Goal: Task Accomplishment & Management: Use online tool/utility

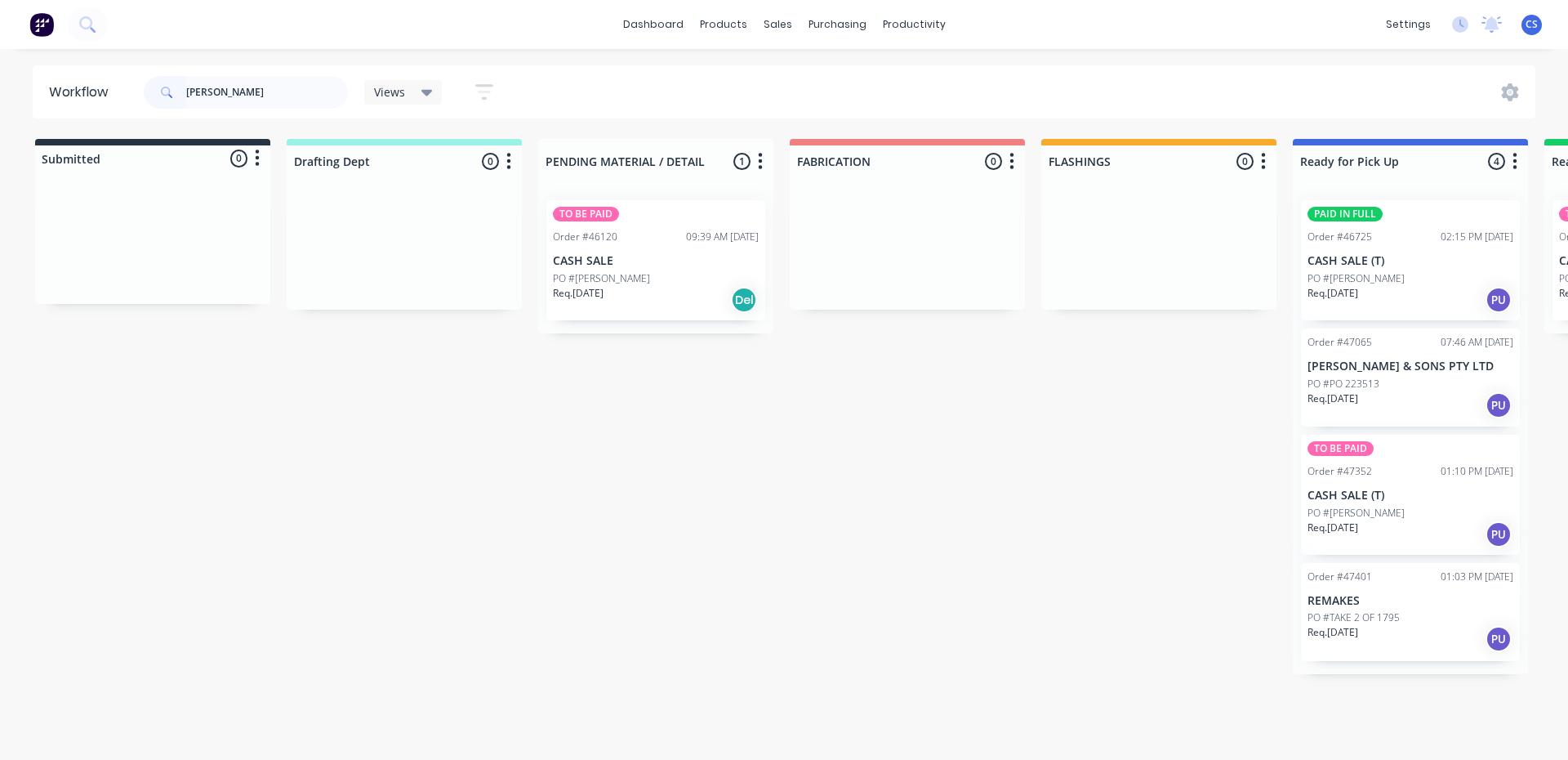
type input "[PERSON_NAME]"
click at [1377, 525] on div "Req. [DATE] PU" at bounding box center [1410, 534] width 206 height 28
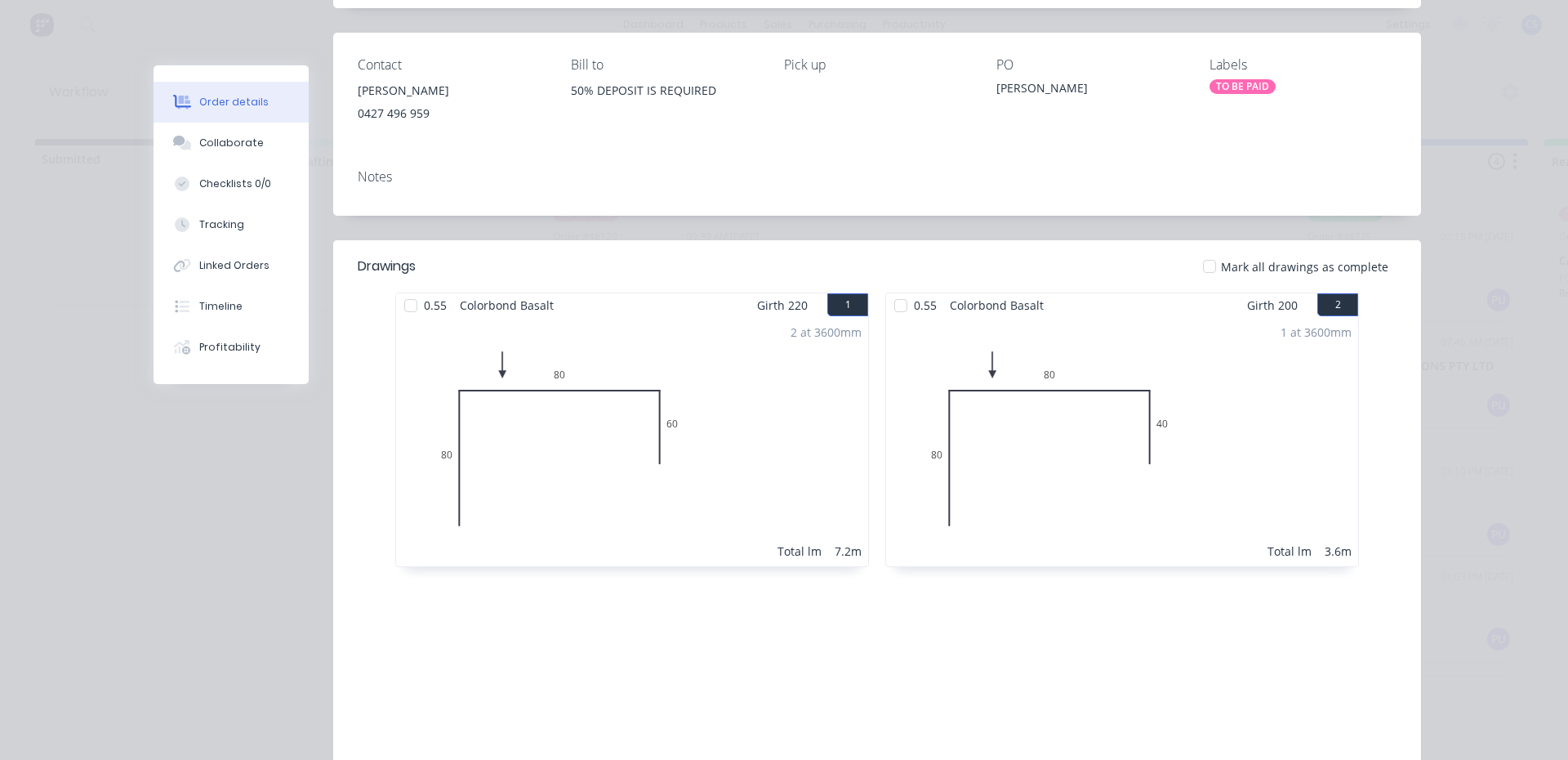
scroll to position [74, 0]
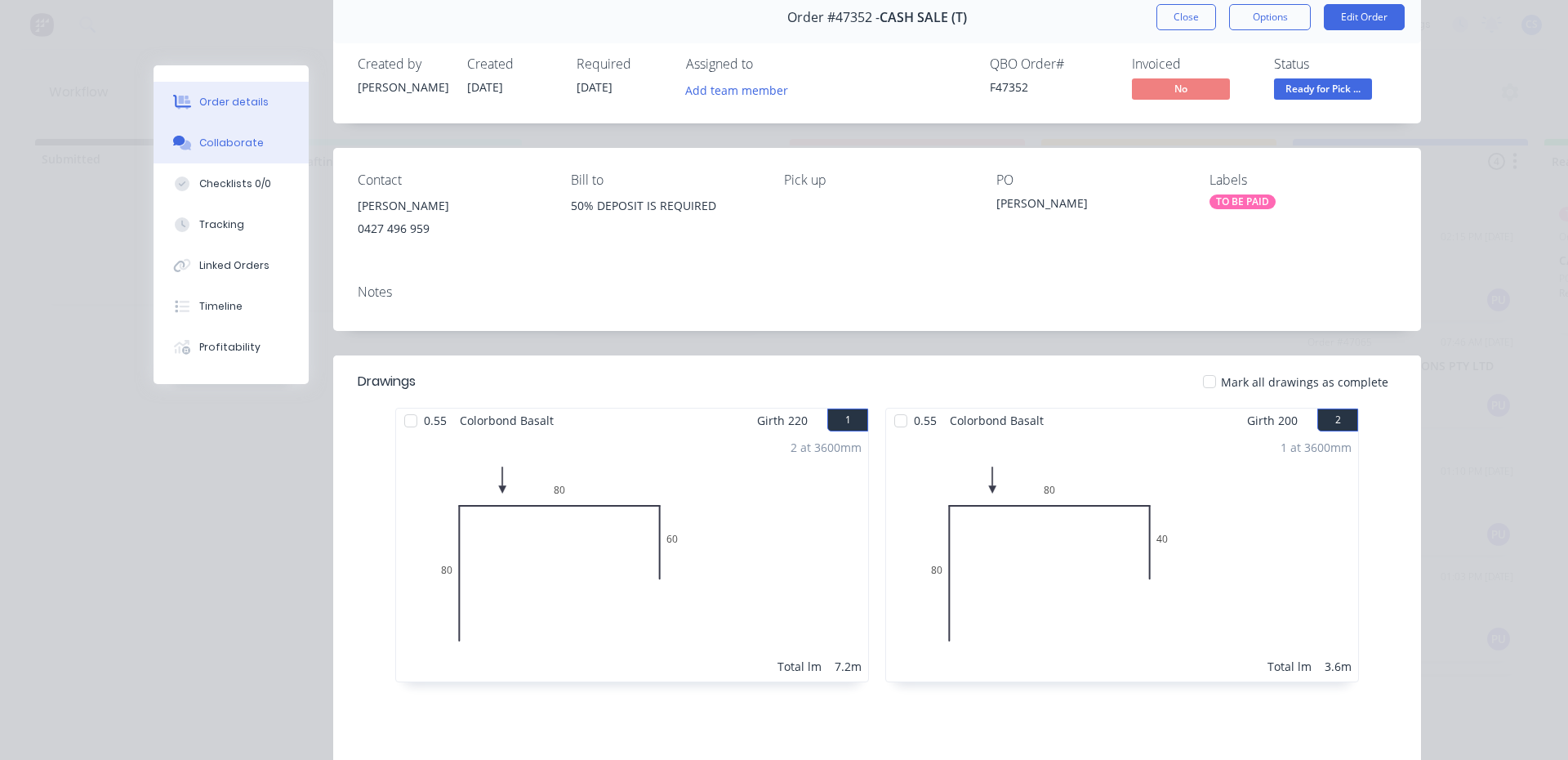
click at [195, 128] on button "Collaborate" at bounding box center [231, 143] width 155 height 41
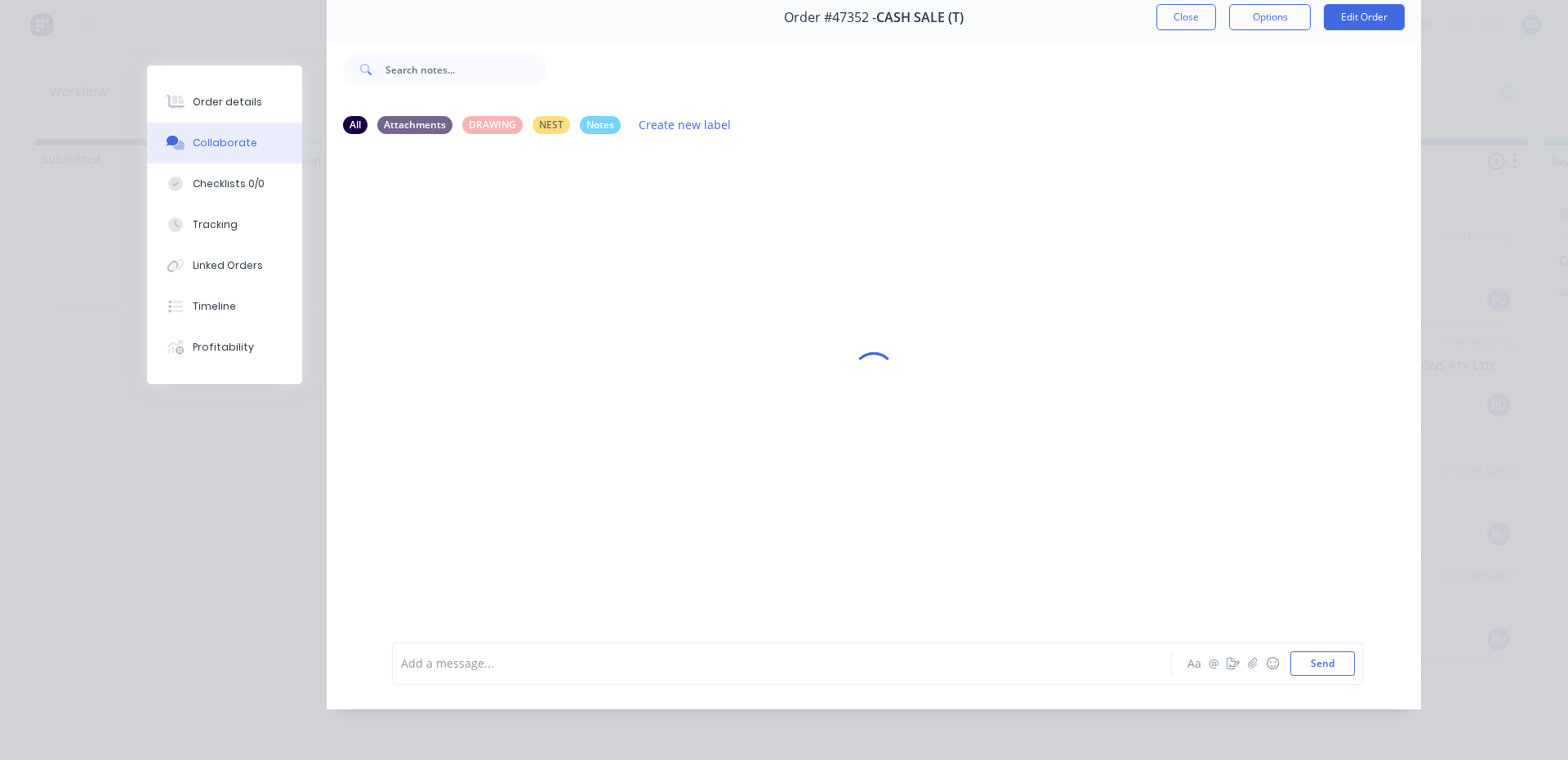
scroll to position [0, 0]
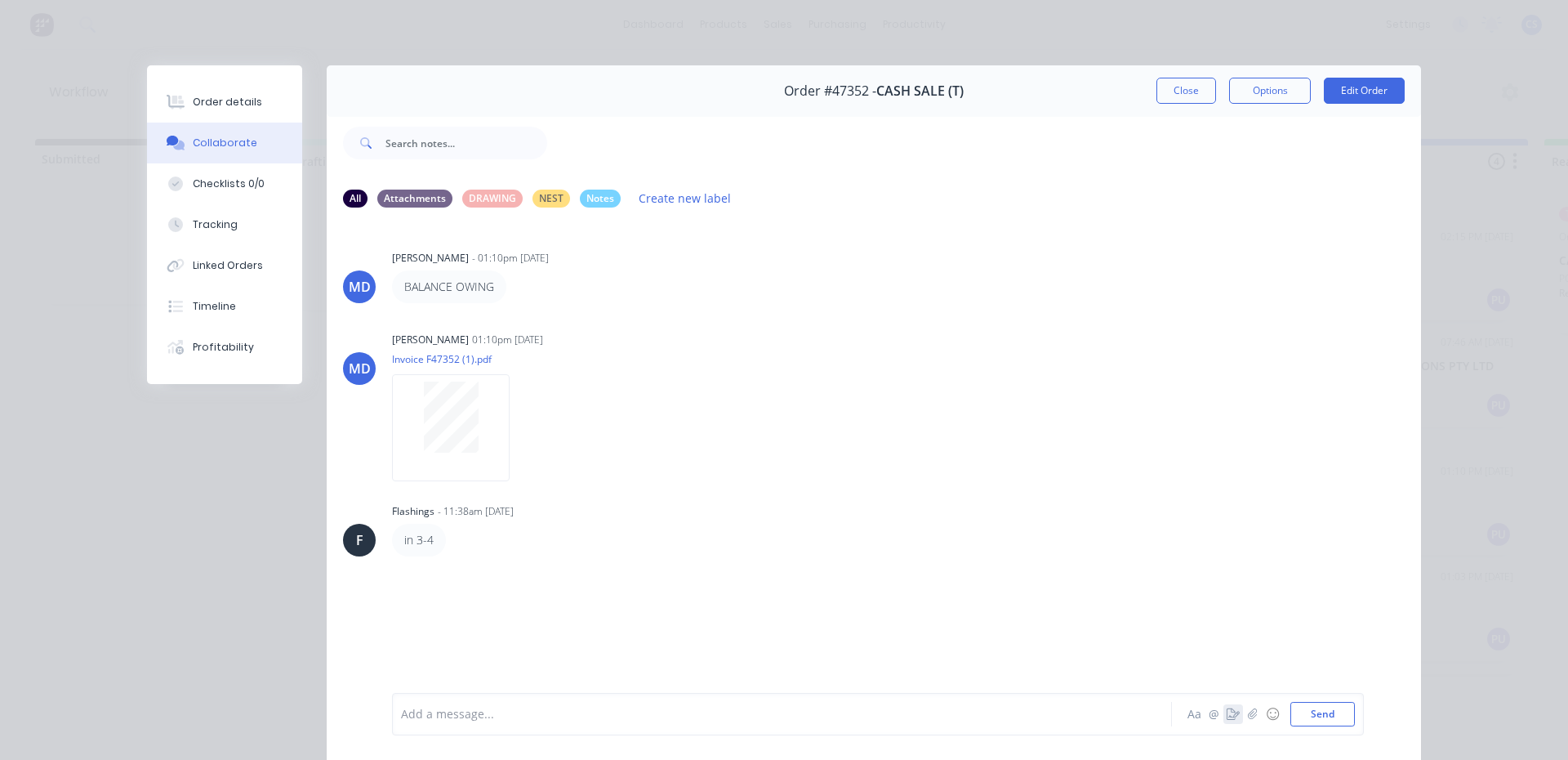
click at [1227, 712] on icon "button" at bounding box center [1233, 713] width 13 height 11
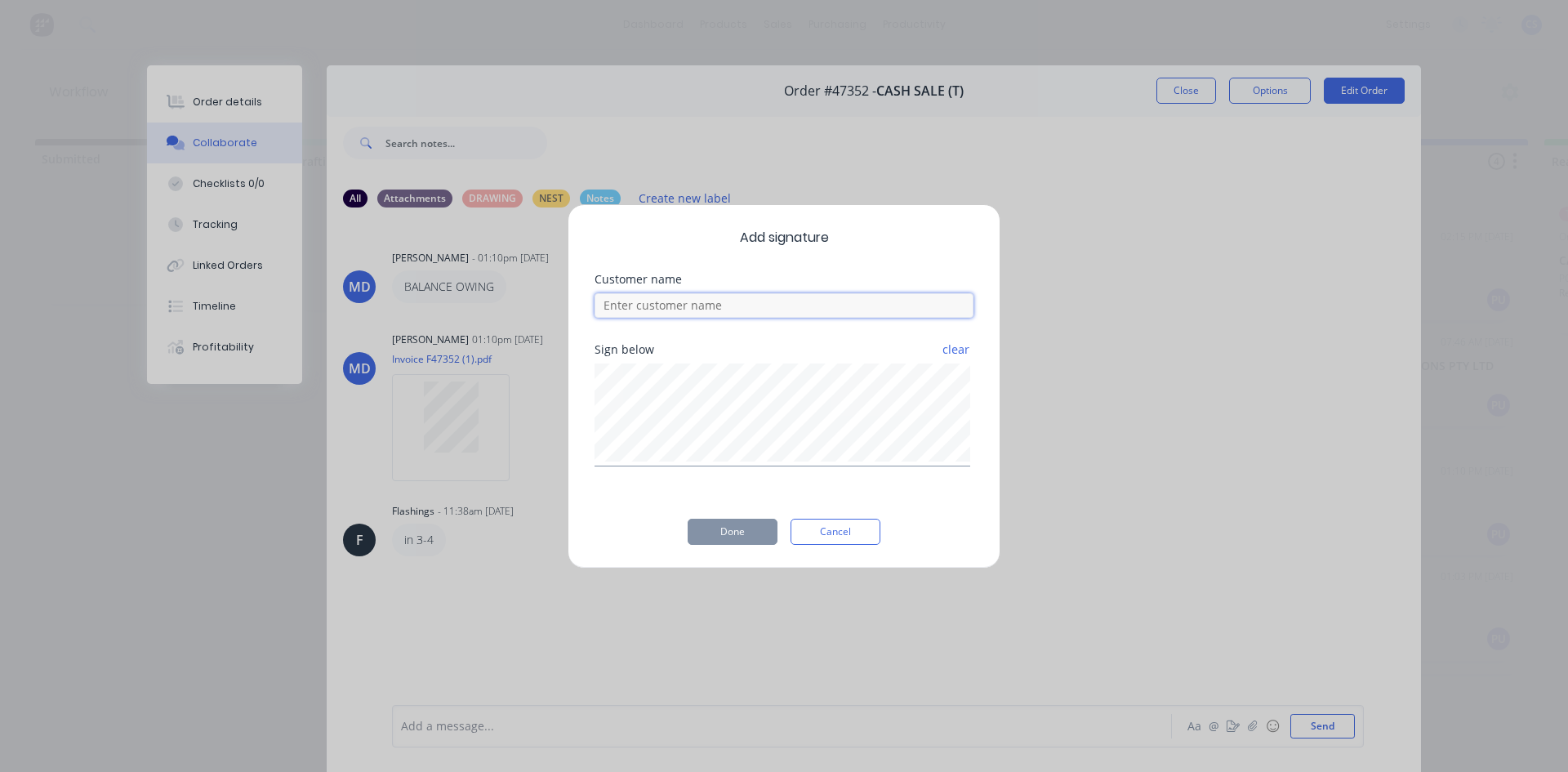
click at [722, 312] on input at bounding box center [784, 306] width 379 height 25
type input "[PERSON_NAME]"
click at [715, 544] on button "Done" at bounding box center [733, 532] width 90 height 26
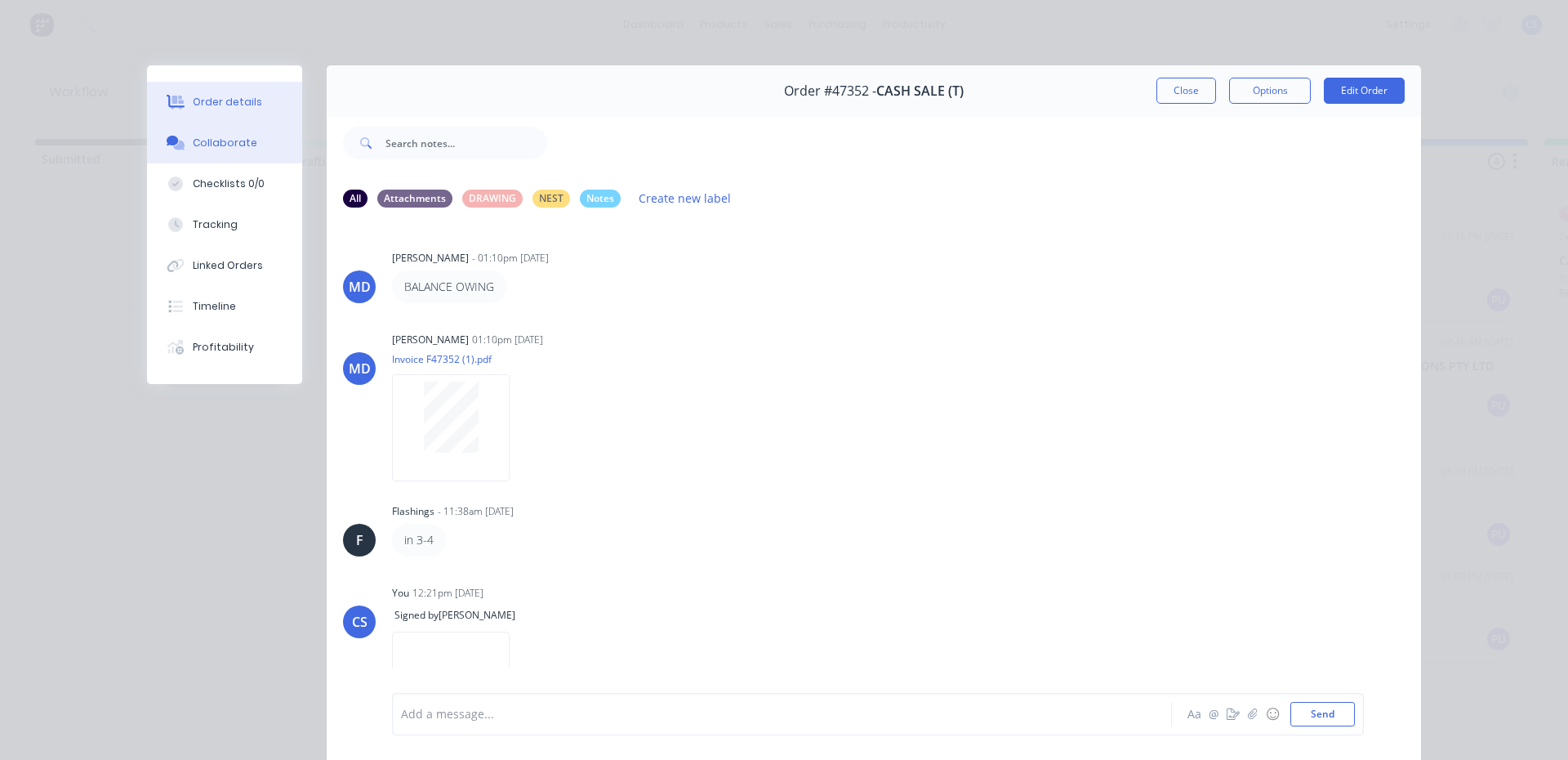
click at [241, 98] on div "Order details" at bounding box center [228, 102] width 70 height 15
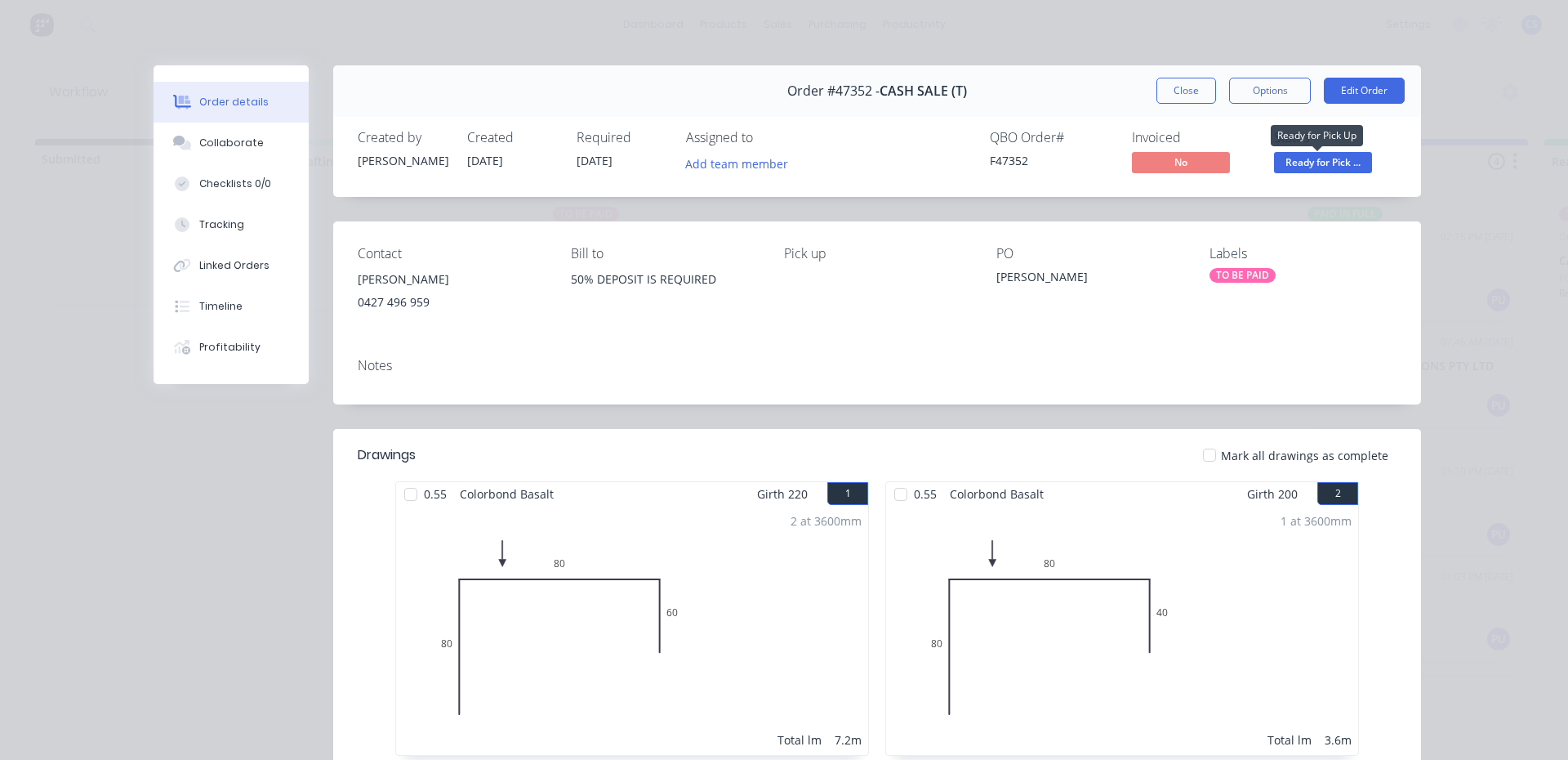
click at [1334, 155] on span "Ready for Pick ..." at bounding box center [1322, 162] width 98 height 20
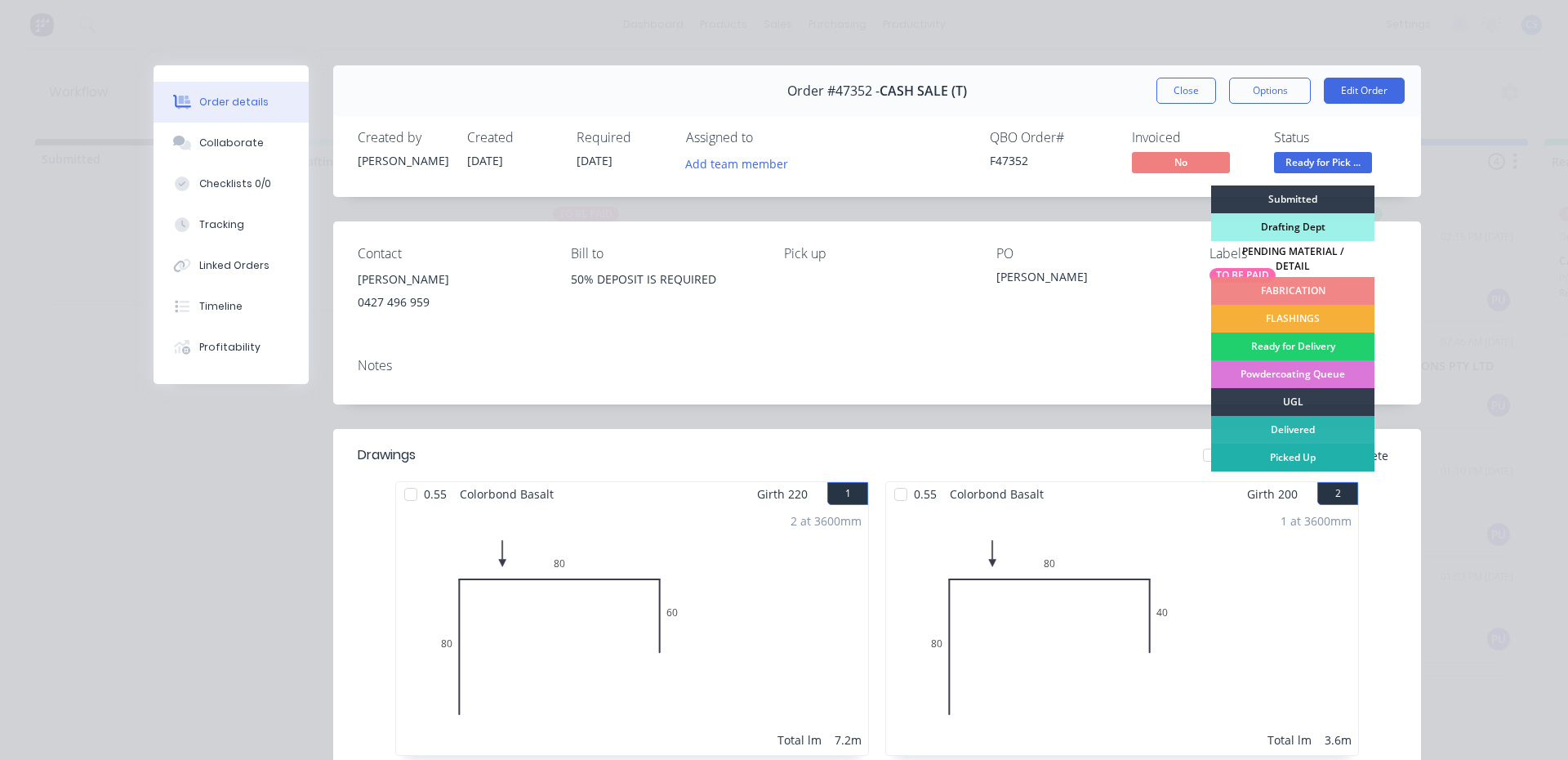
click at [1262, 452] on div "Picked Up" at bounding box center [1293, 457] width 164 height 28
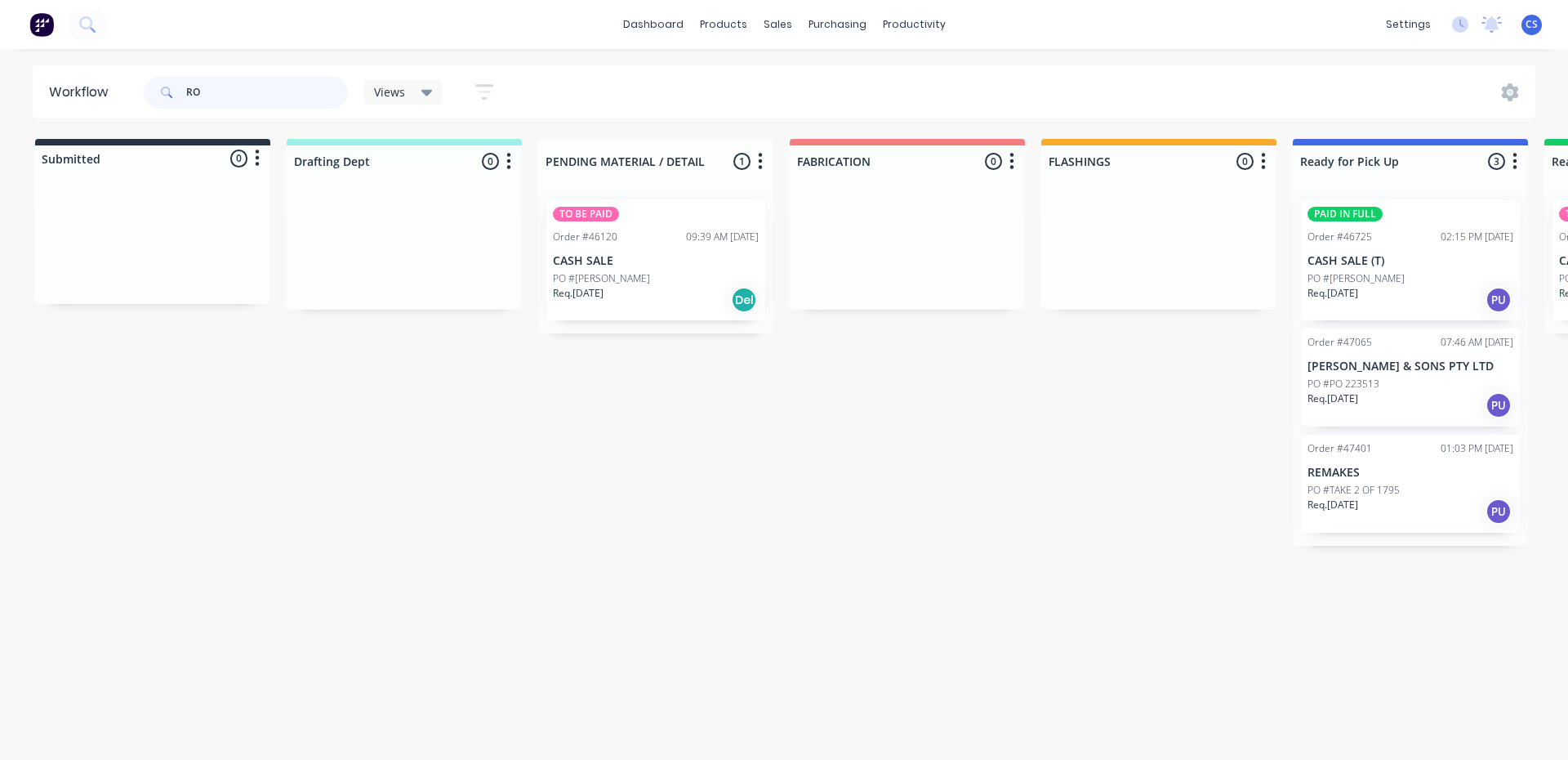
type input "R"
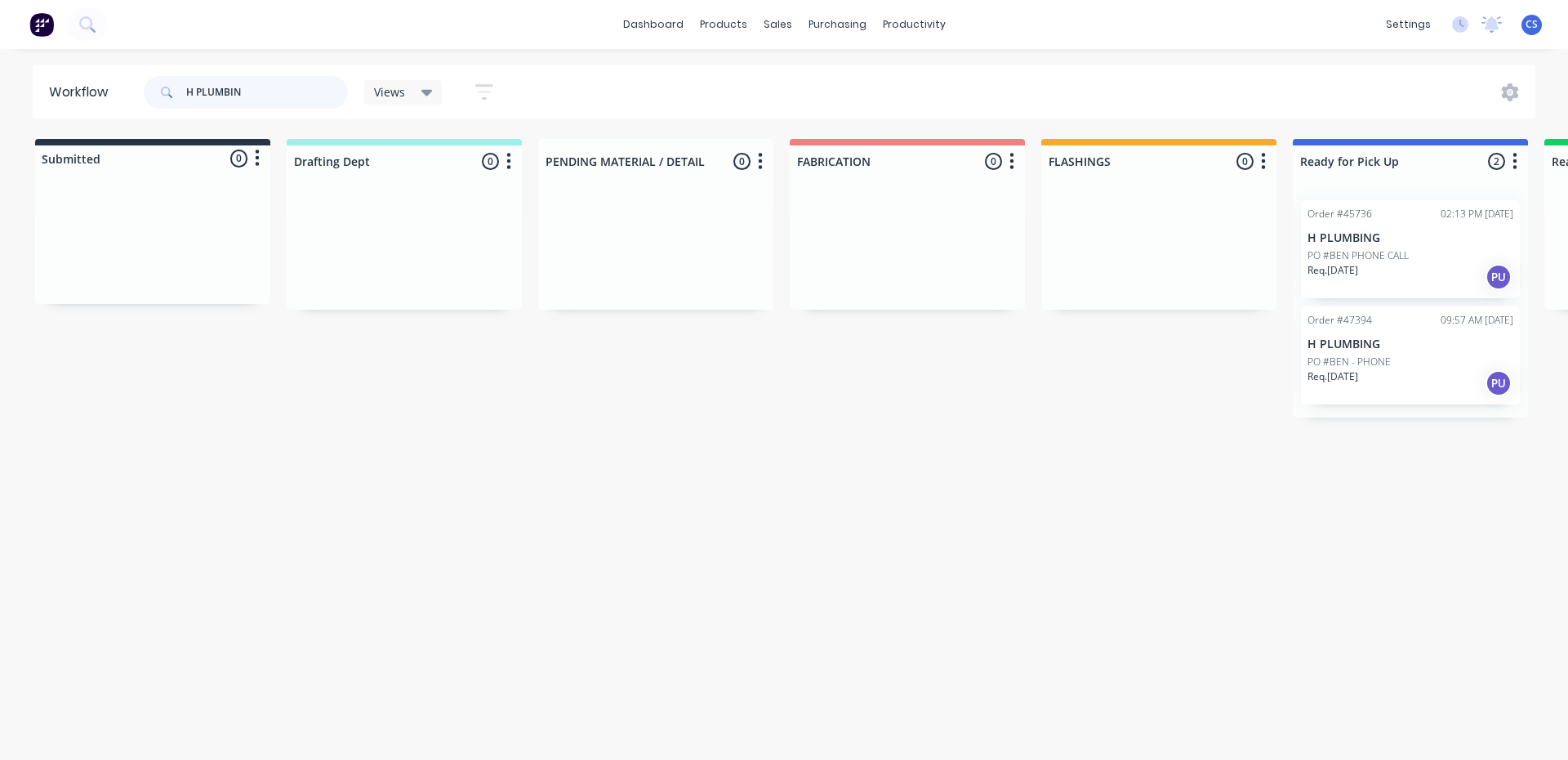
type input "H PLUMBIN"
click at [1371, 389] on div "Req. [DATE] PU" at bounding box center [1410, 383] width 206 height 28
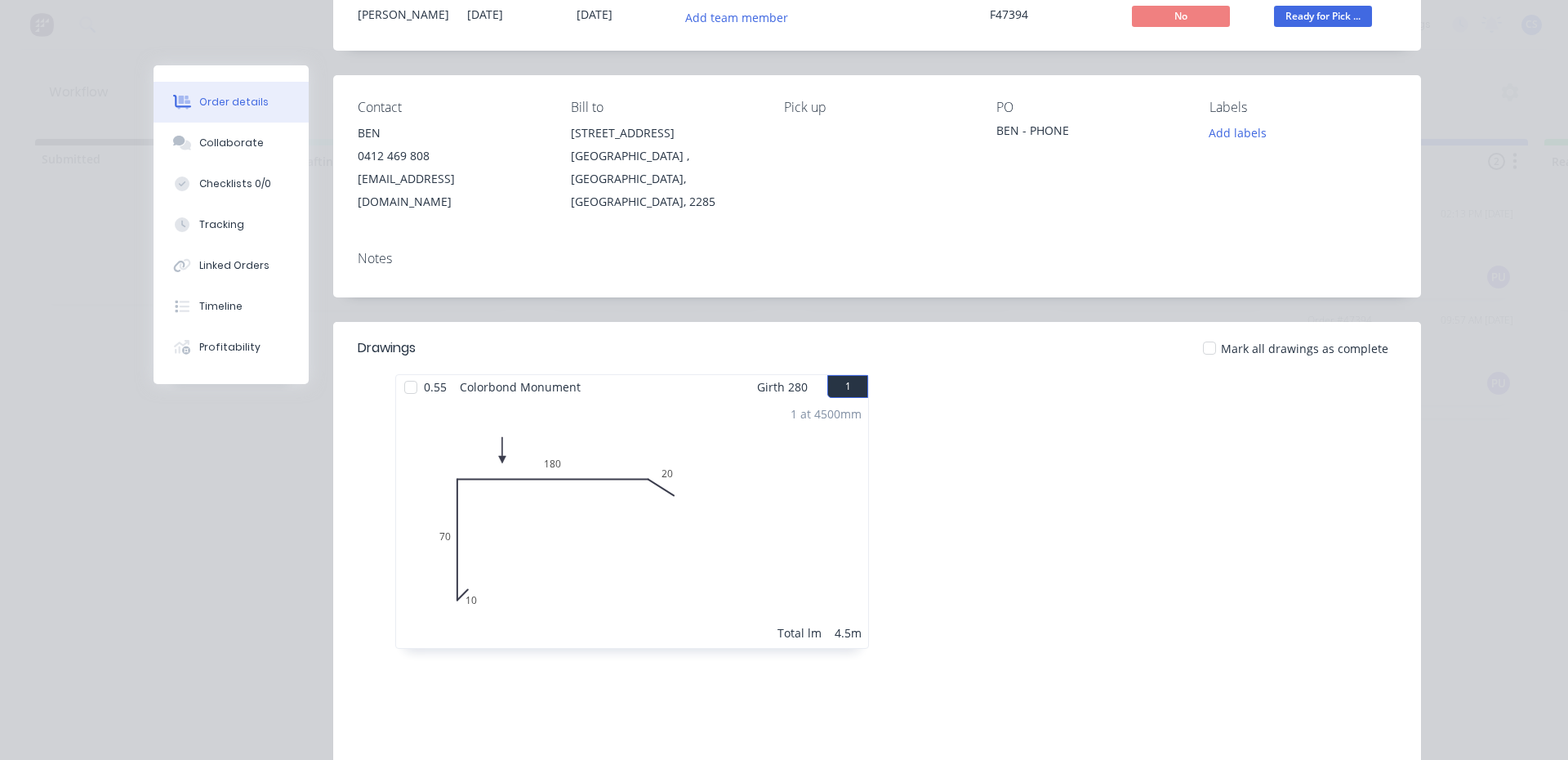
scroll to position [335, 0]
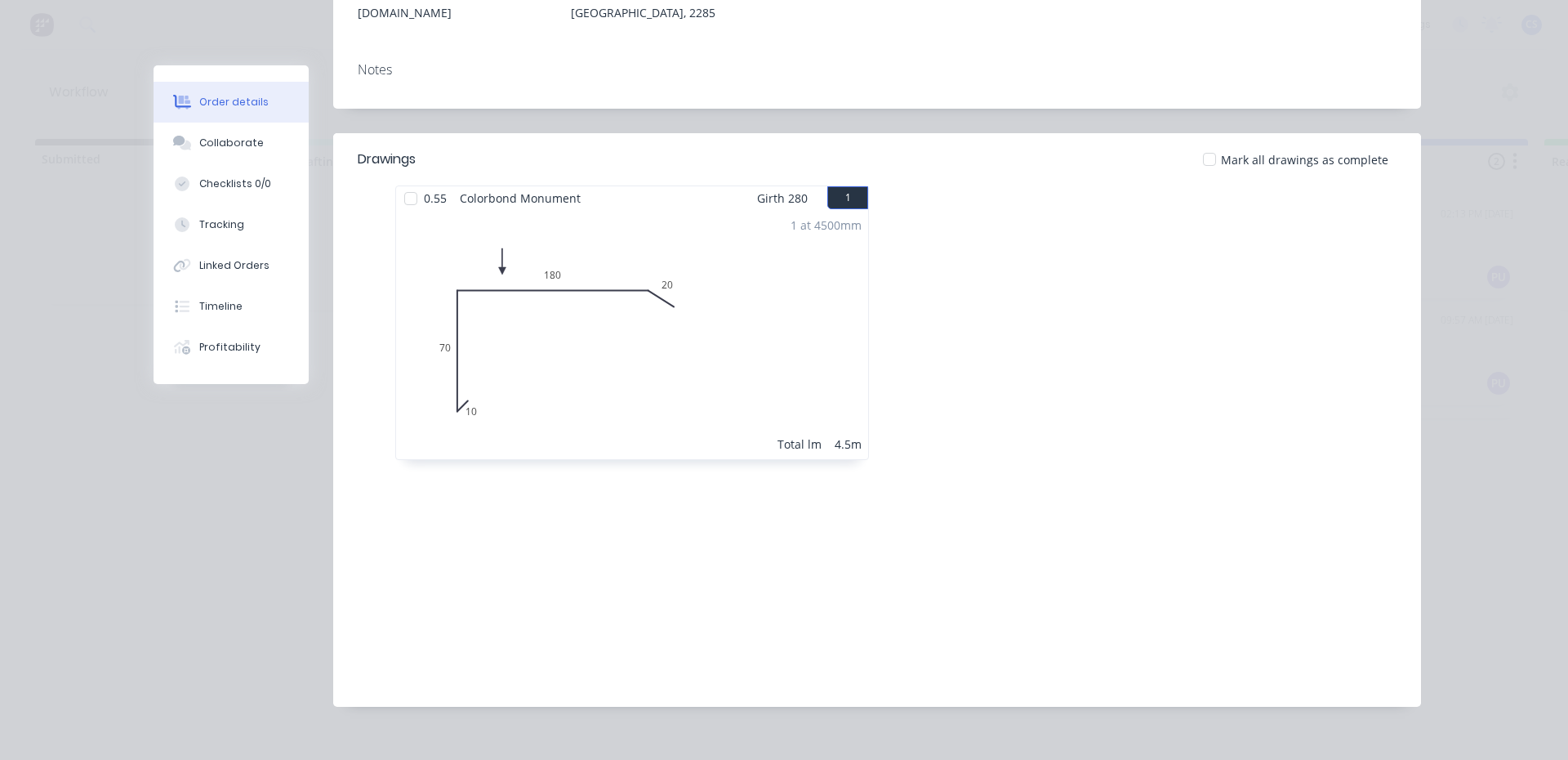
click at [205, 122] on button "Order details" at bounding box center [231, 102] width 155 height 41
click at [205, 126] on button "Collaborate" at bounding box center [231, 143] width 155 height 41
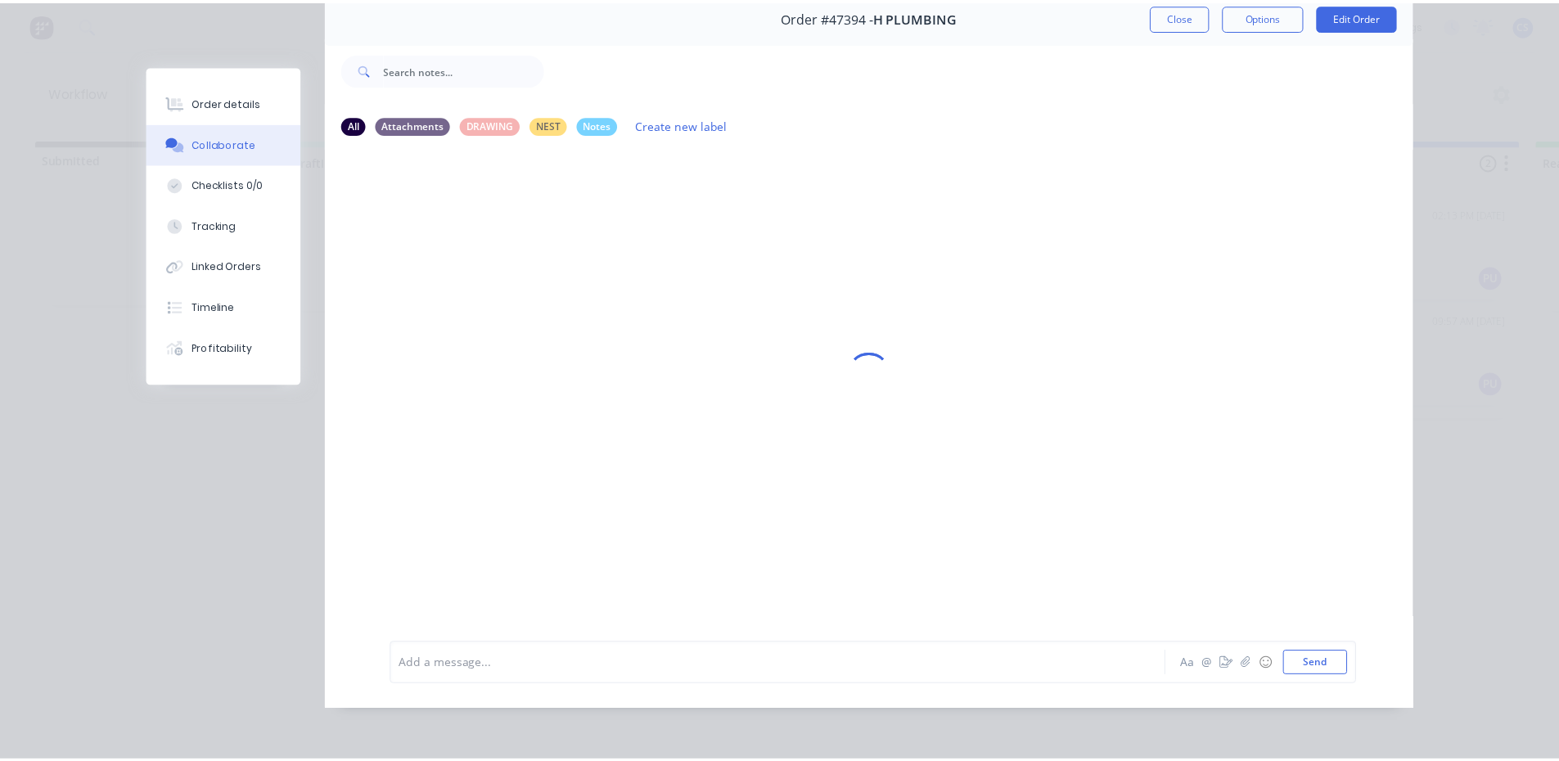
scroll to position [0, 0]
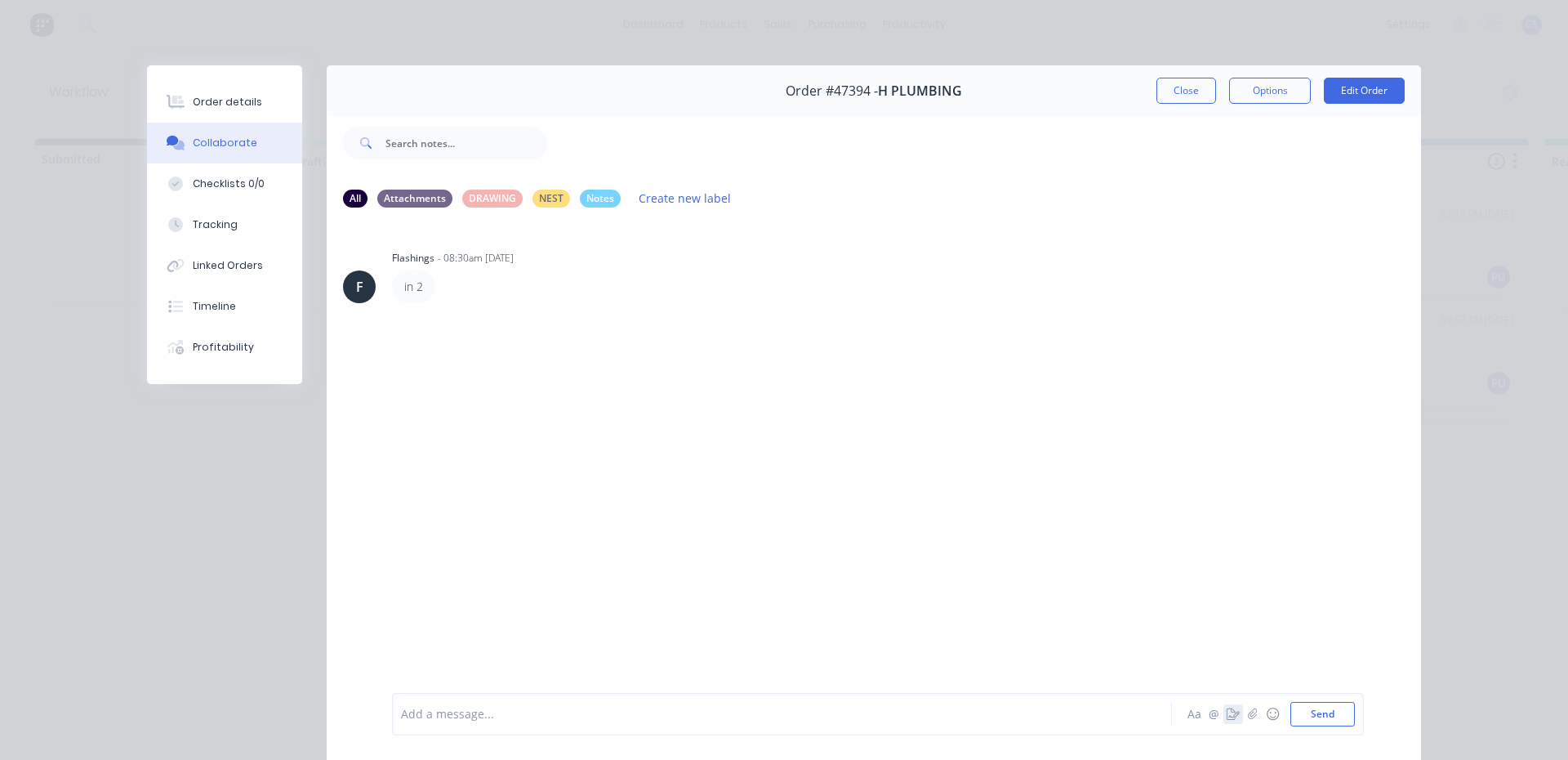
click at [1227, 716] on icon "button" at bounding box center [1233, 713] width 13 height 11
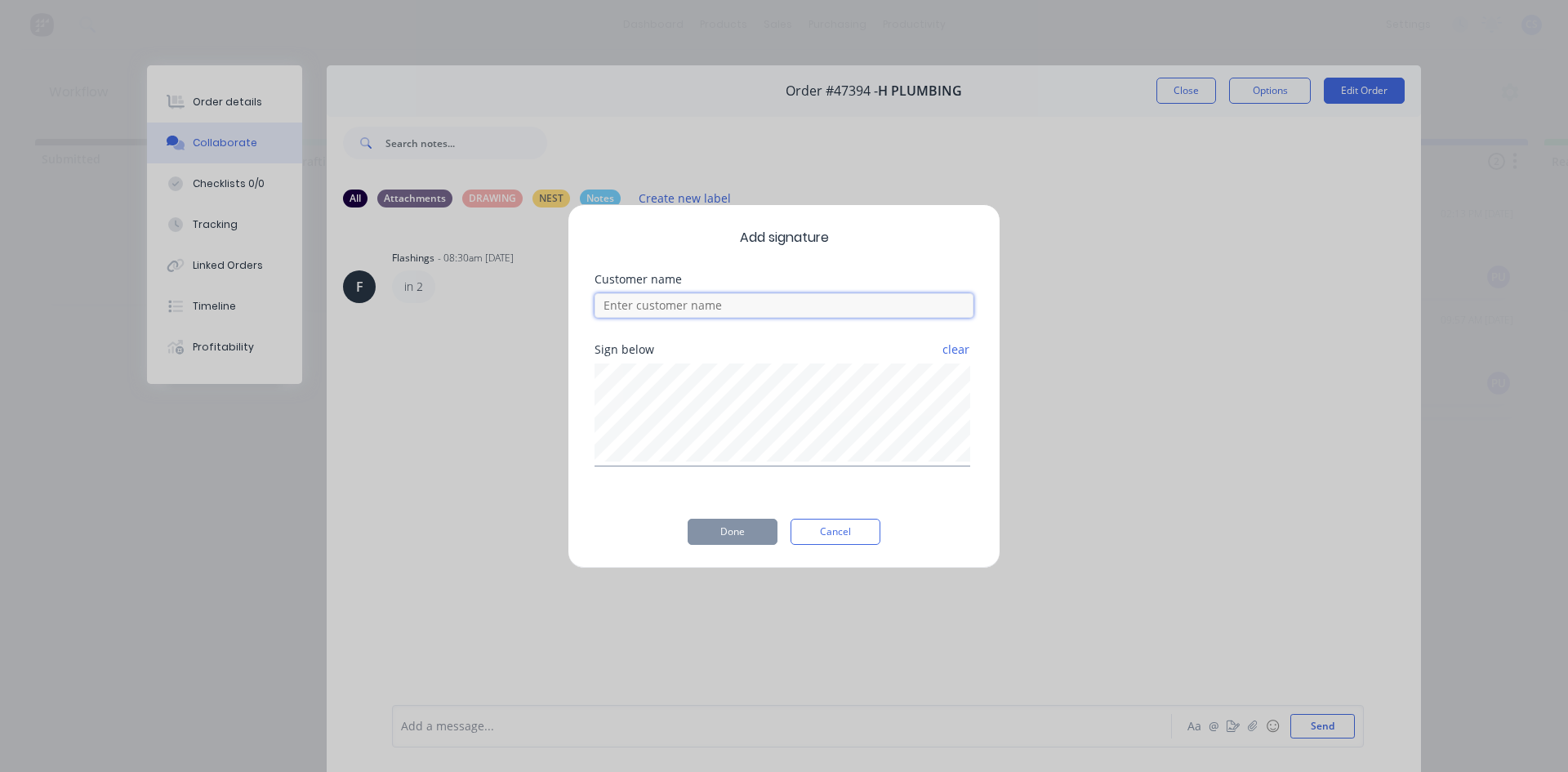
click at [712, 304] on input at bounding box center [784, 306] width 379 height 25
type input "BEN"
click at [808, 469] on div "Sign below clear" at bounding box center [784, 417] width 379 height 149
click at [604, 490] on div "Sign below clear" at bounding box center [784, 417] width 379 height 149
click at [756, 523] on button "Done" at bounding box center [733, 532] width 90 height 26
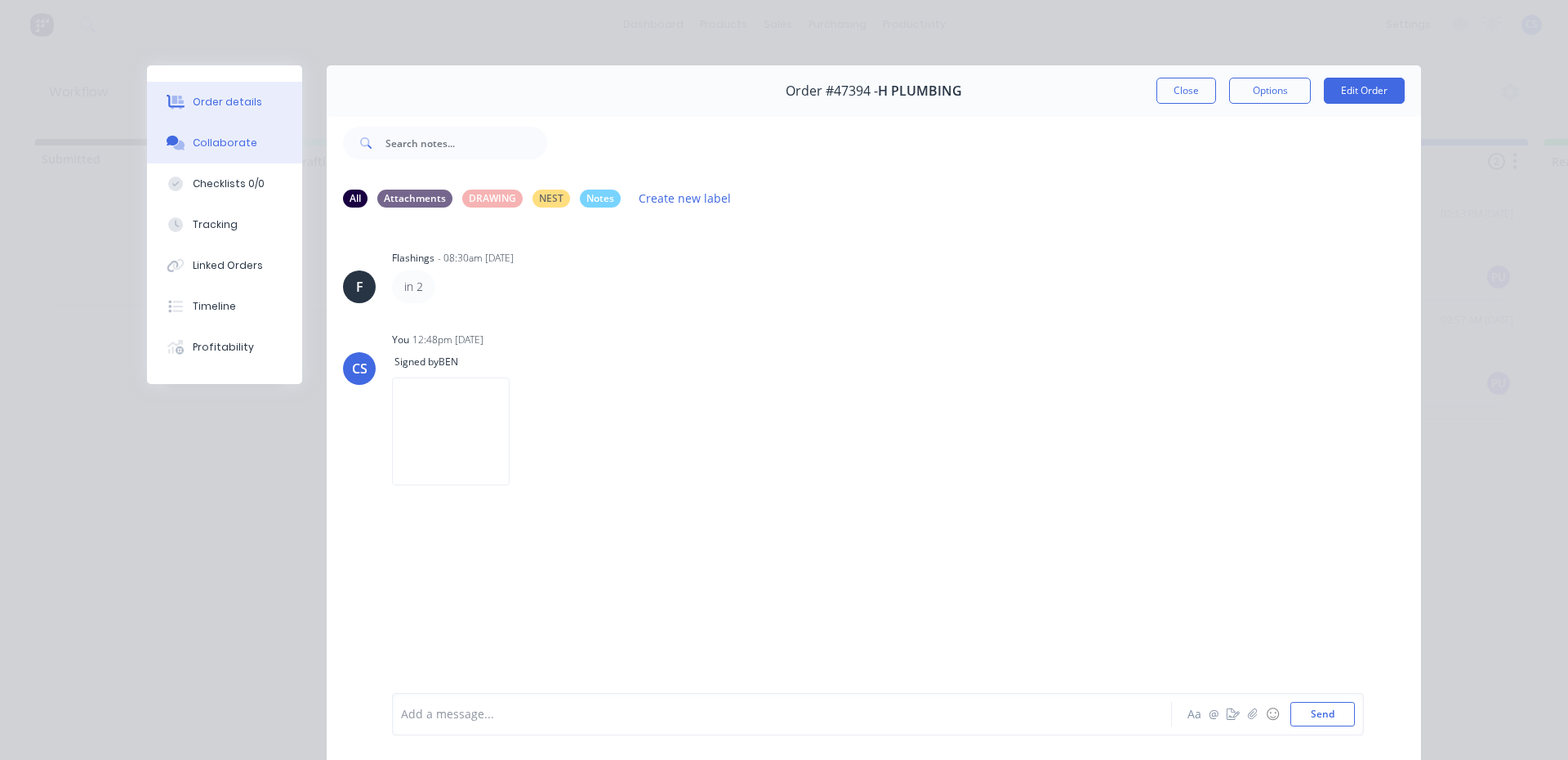
click at [210, 94] on button "Order details" at bounding box center [224, 102] width 155 height 41
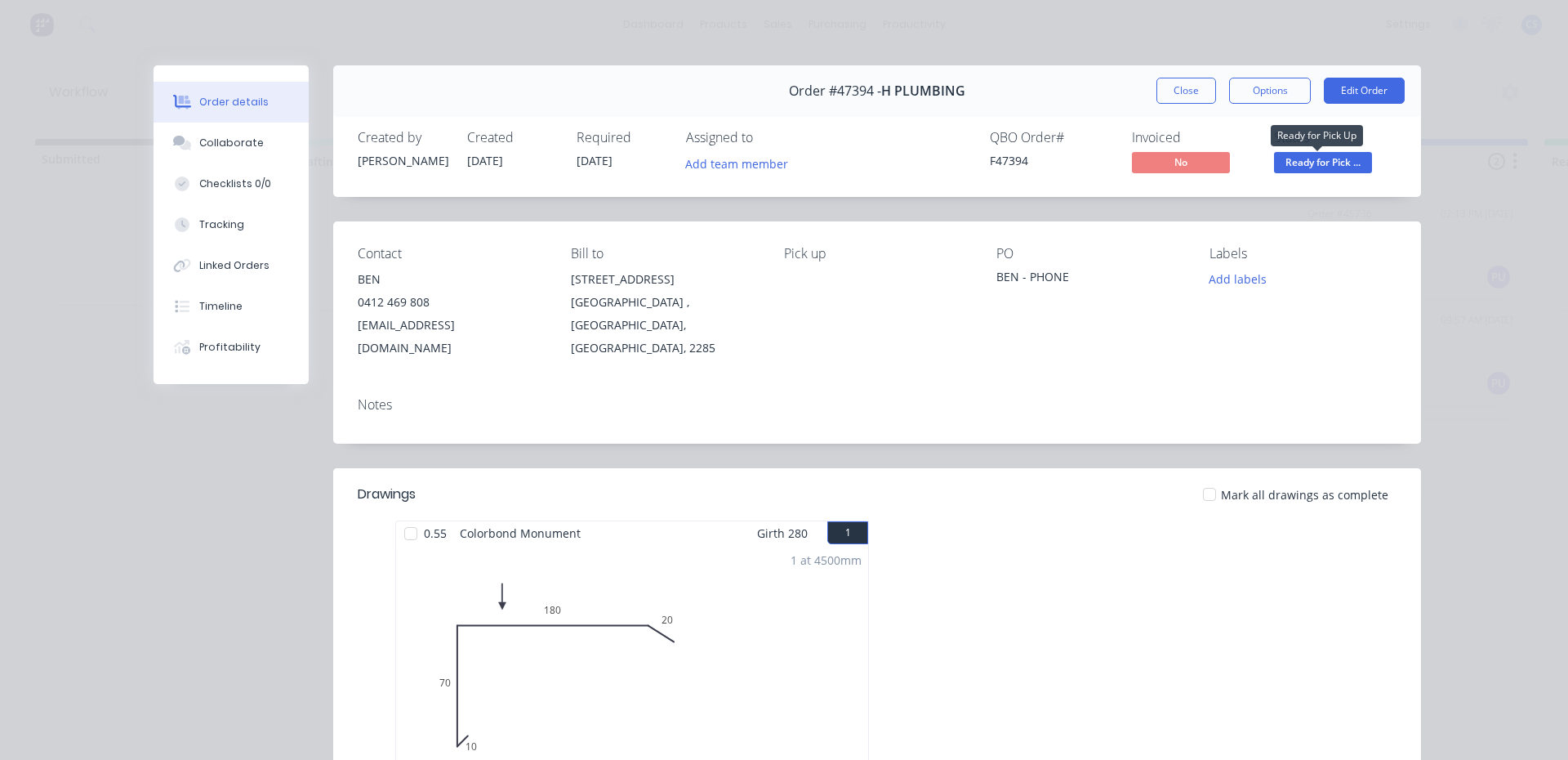
click at [1322, 164] on span "Ready for Pick ..." at bounding box center [1322, 162] width 98 height 20
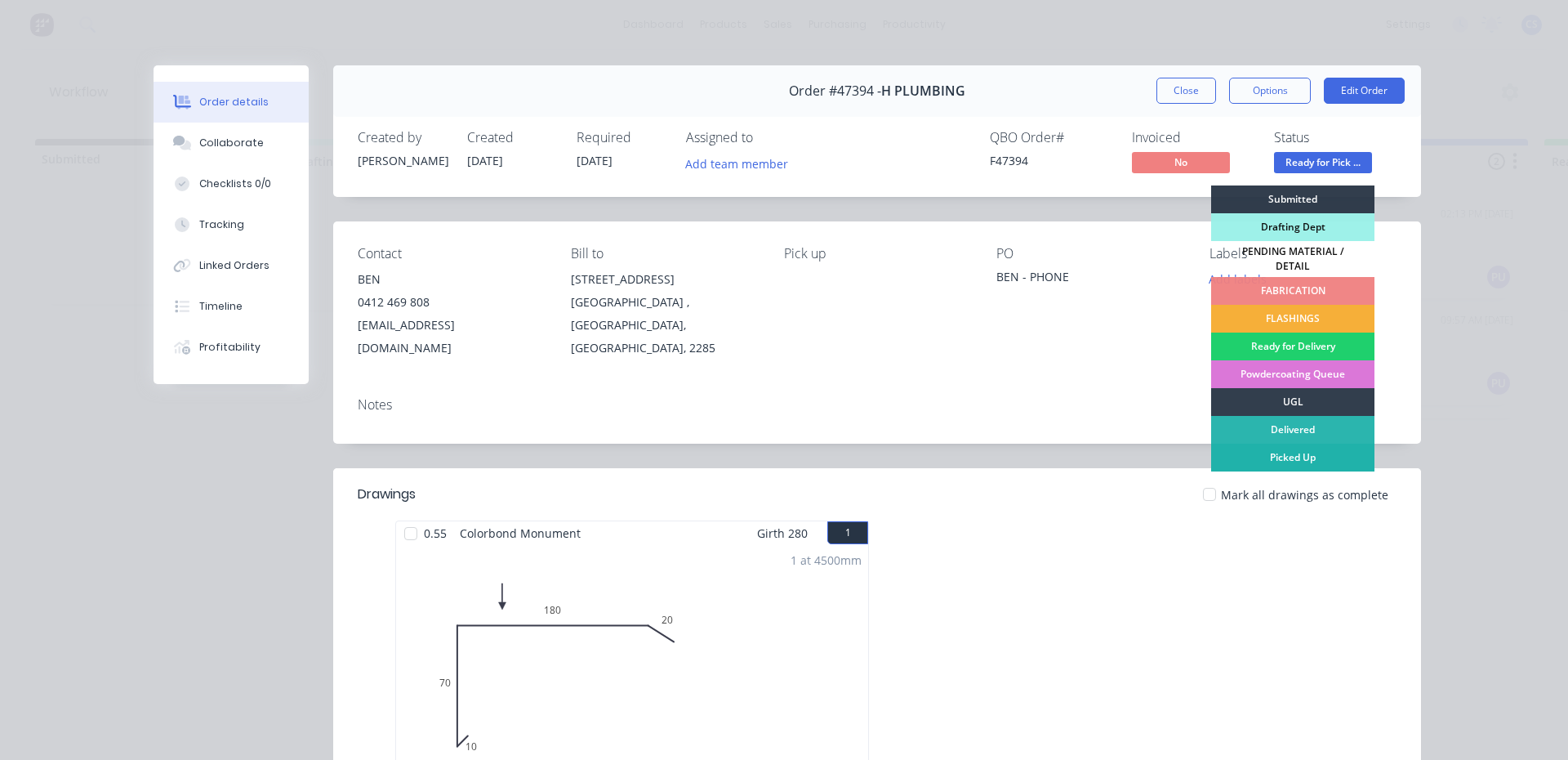
click at [1274, 450] on div "Picked Up" at bounding box center [1293, 457] width 164 height 28
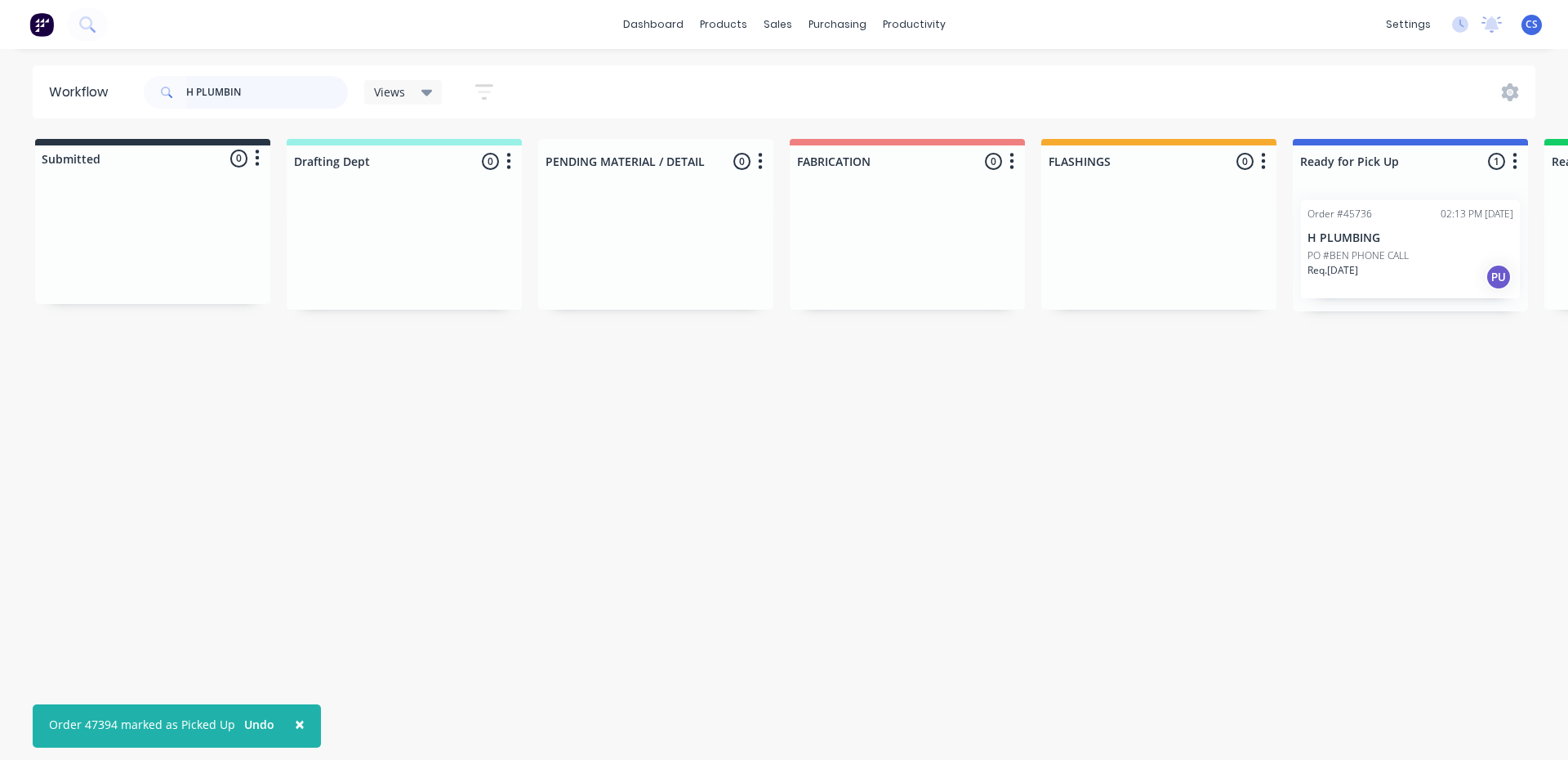
click at [230, 92] on input "H PLUMBIN" at bounding box center [267, 92] width 162 height 33
drag, startPoint x: 256, startPoint y: 94, endPoint x: 90, endPoint y: 102, distance: 166.2
click at [90, 102] on header "Workflow H PLUMBIN Views Save new view None (Default) edit Nilesh edit Producti…" at bounding box center [784, 91] width 1503 height 53
